Goal: Transaction & Acquisition: Download file/media

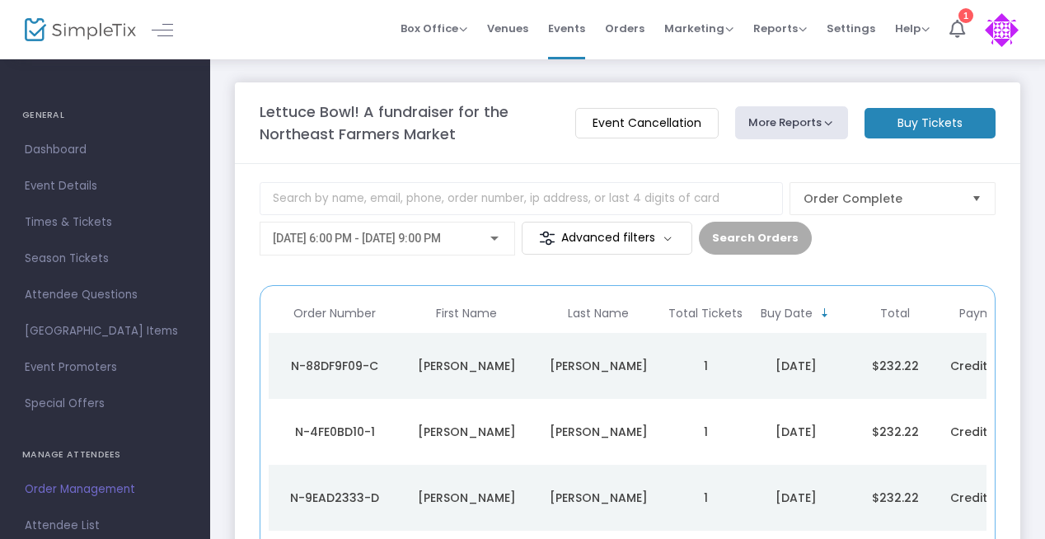
click at [779, 116] on button "More Reports" at bounding box center [792, 122] width 114 height 33
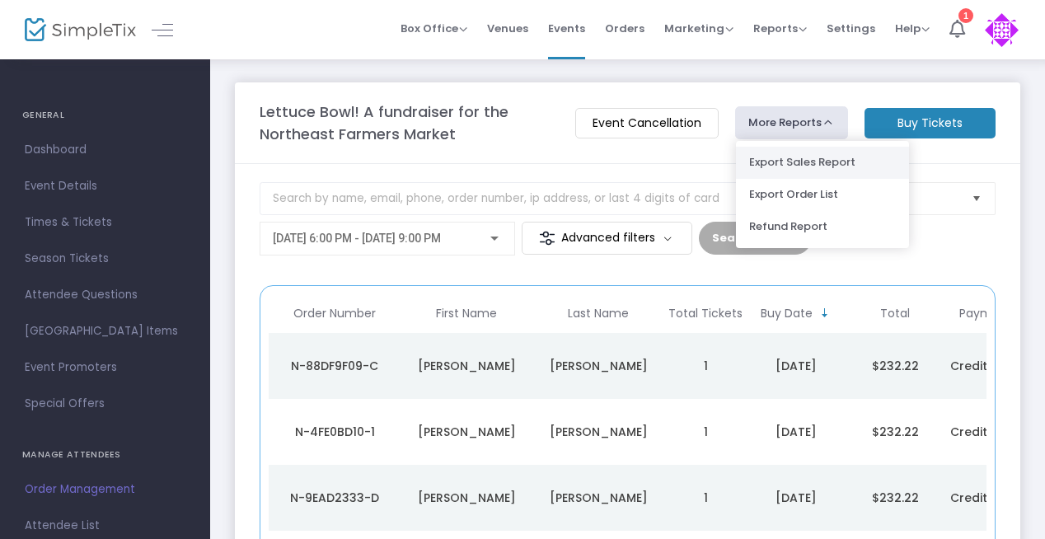
click at [793, 158] on li "Export Sales Report" at bounding box center [822, 163] width 173 height 32
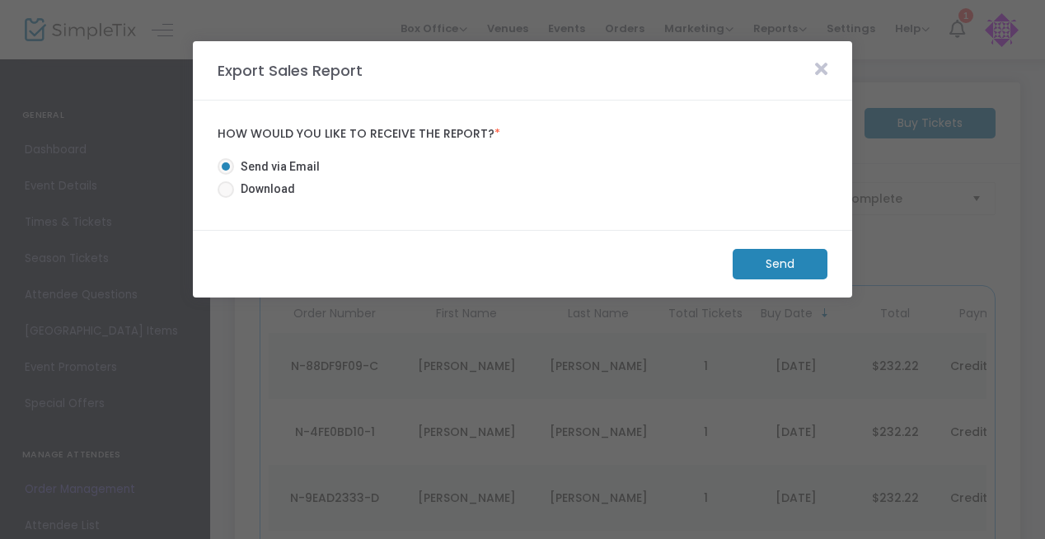
click at [227, 184] on span at bounding box center [226, 189] width 16 height 16
click at [226, 198] on input "Download" at bounding box center [225, 198] width 1 height 1
radio input "true"
click at [775, 266] on m-button "Download" at bounding box center [765, 264] width 123 height 30
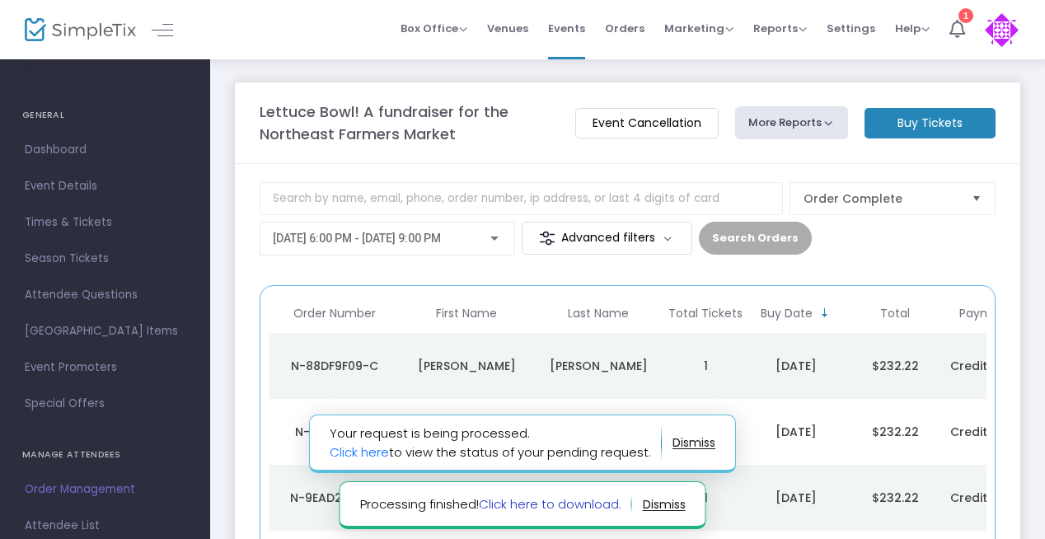
click at [561, 499] on link "Click here to download." at bounding box center [550, 503] width 143 height 17
